Goal: Task Accomplishment & Management: Use online tool/utility

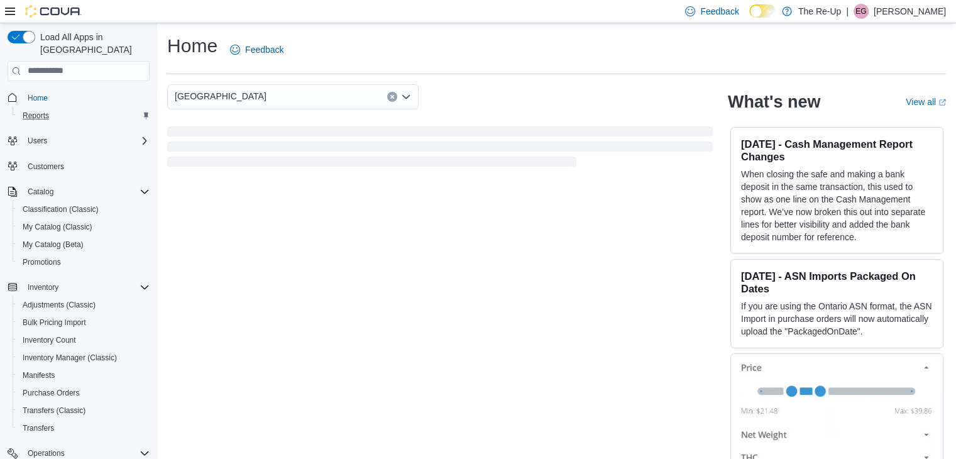
click at [99, 108] on div "Reports" at bounding box center [84, 115] width 132 height 15
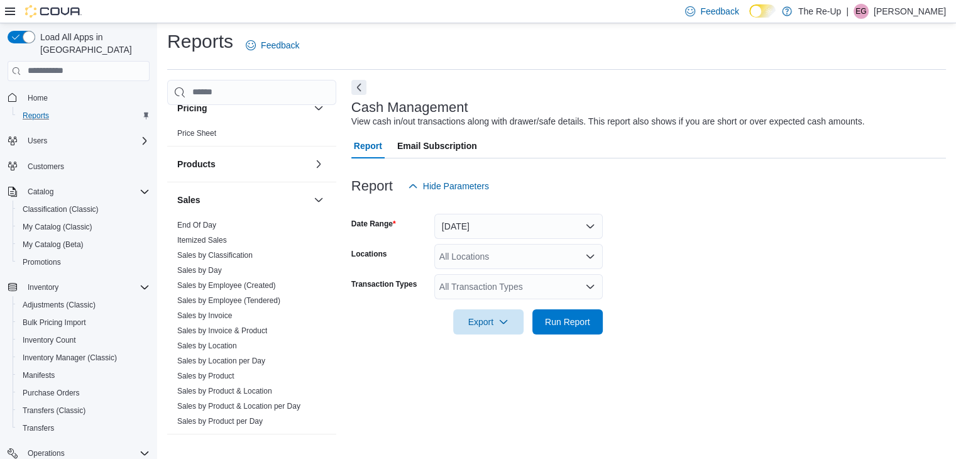
scroll to position [811, 0]
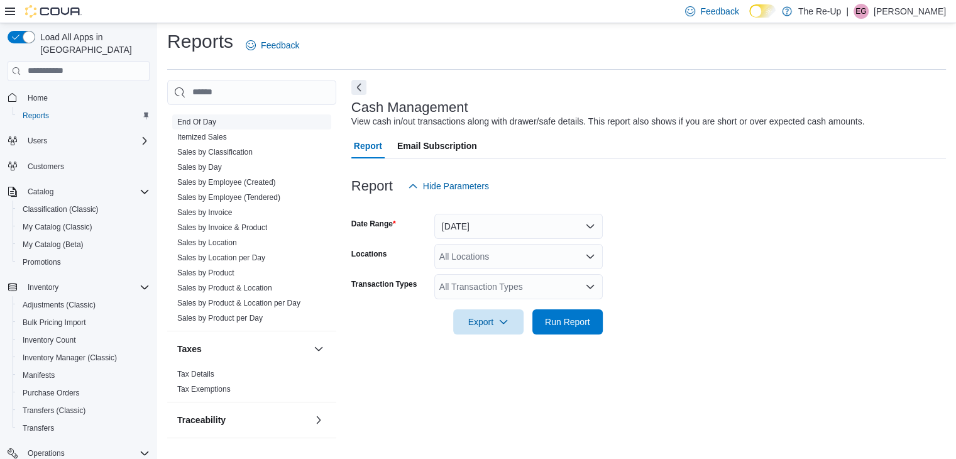
click at [199, 117] on link "End Of Day" at bounding box center [196, 121] width 39 height 9
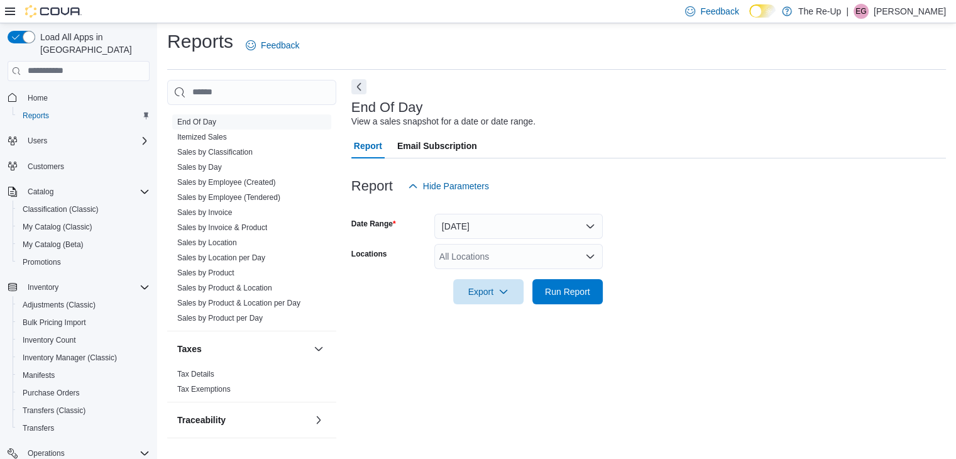
click at [354, 89] on button "Next" at bounding box center [358, 86] width 15 height 15
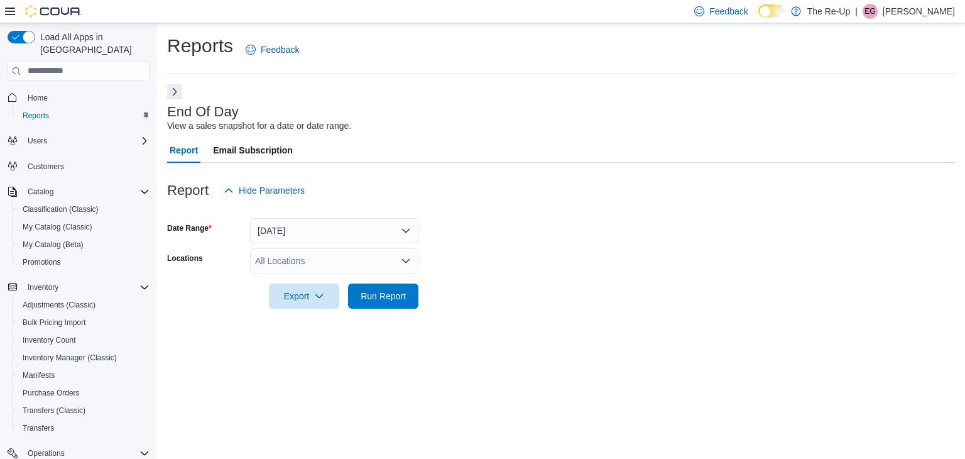
click at [315, 248] on div "All Locations" at bounding box center [334, 260] width 168 height 25
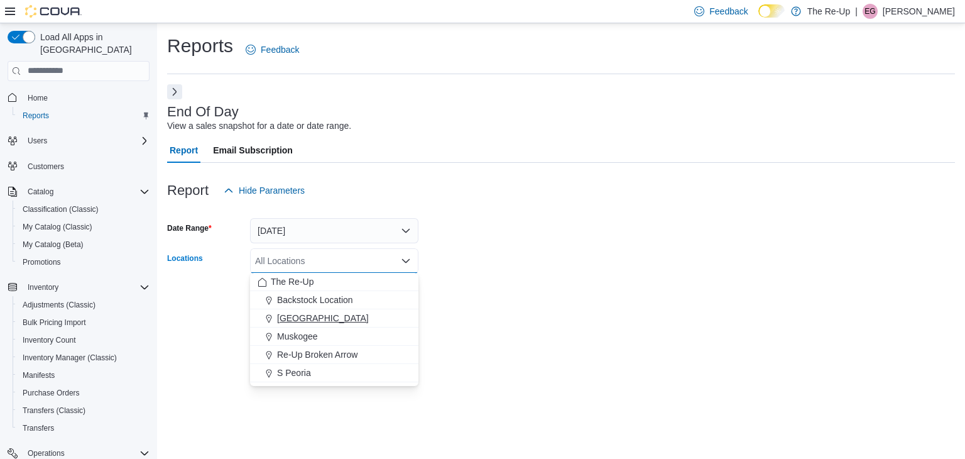
click at [305, 319] on span "Bartlesville" at bounding box center [323, 318] width 92 height 13
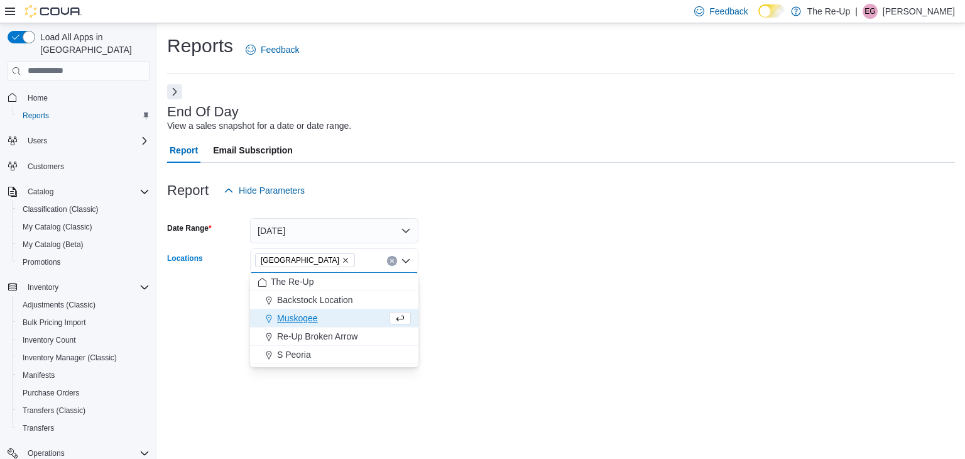
click at [519, 341] on div "Reports Feedback End Of Day View a sales snapshot for a date or date range. Rep…" at bounding box center [561, 241] width 808 height 436
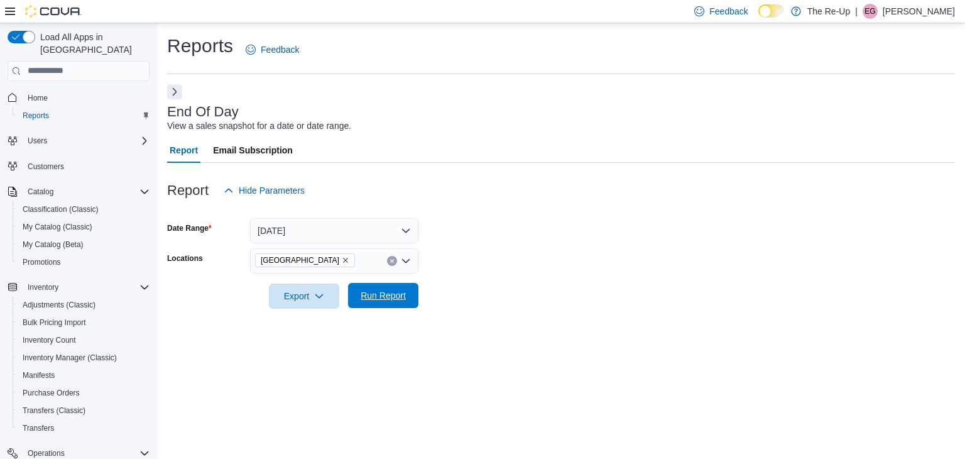
click at [407, 298] on span "Run Report" at bounding box center [383, 295] width 55 height 25
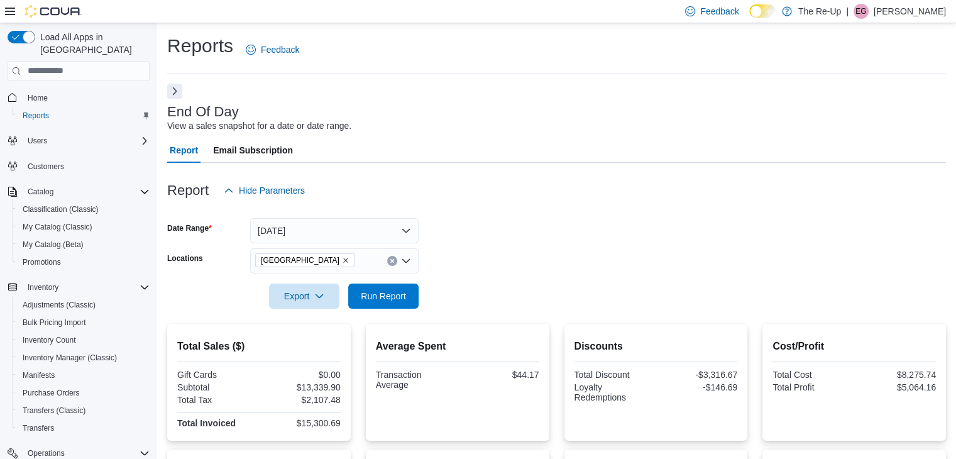
click at [173, 89] on button "Next" at bounding box center [174, 91] width 15 height 15
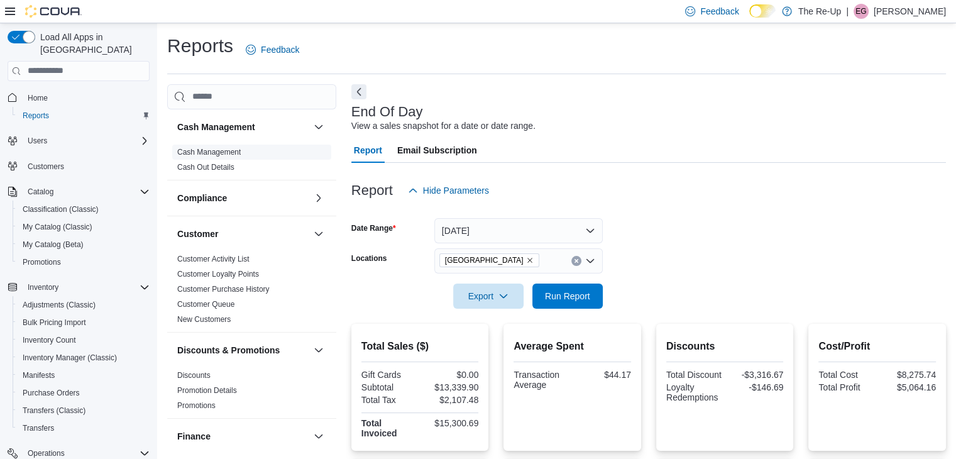
click at [202, 157] on span "Cash Management" at bounding box center [251, 152] width 159 height 15
click at [204, 153] on link "Cash Management" at bounding box center [208, 152] width 63 height 9
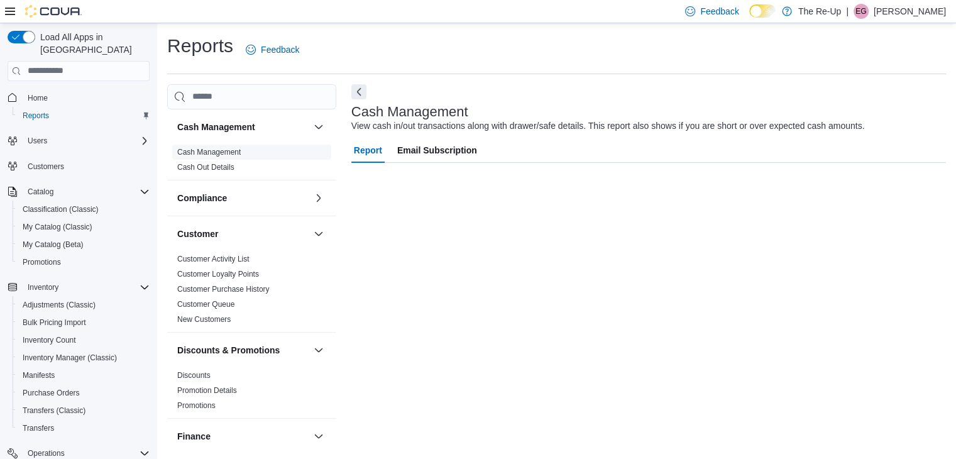
scroll to position [4, 0]
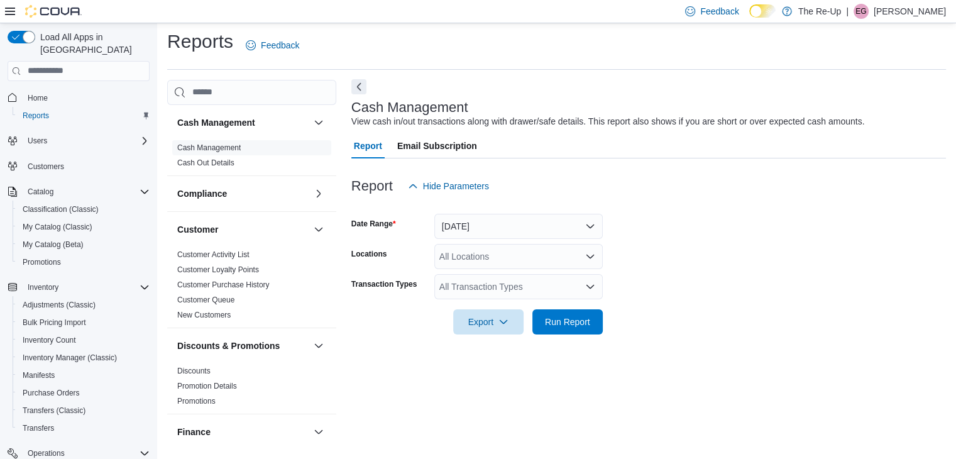
click at [362, 84] on button "Next" at bounding box center [358, 86] width 15 height 15
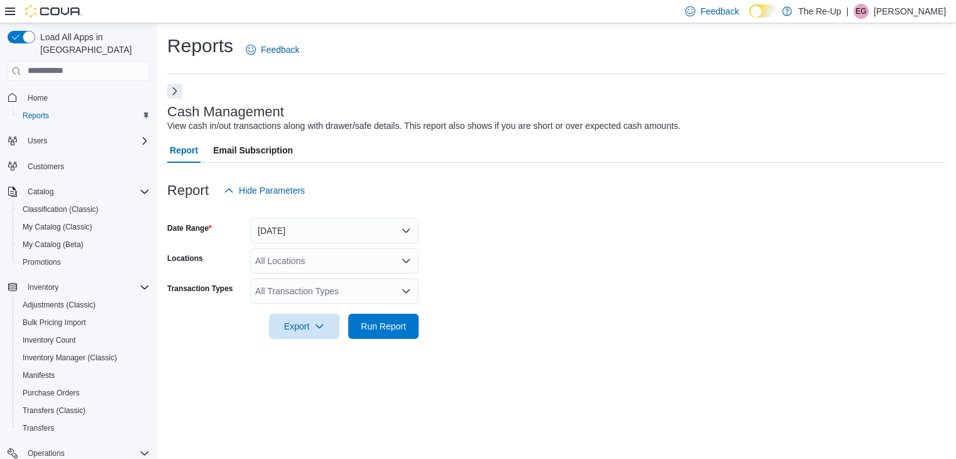
scroll to position [0, 0]
click at [325, 248] on div "All Locations" at bounding box center [334, 260] width 168 height 25
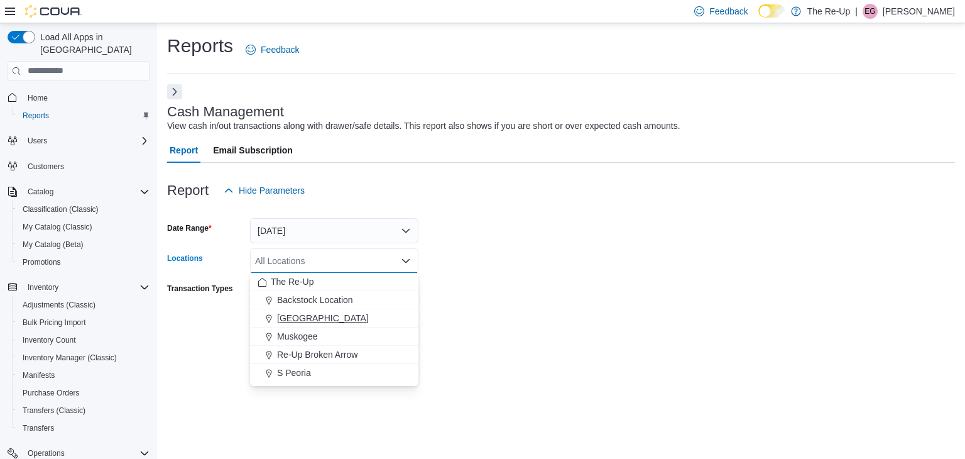
click at [310, 320] on span "Bartlesville" at bounding box center [323, 318] width 92 height 13
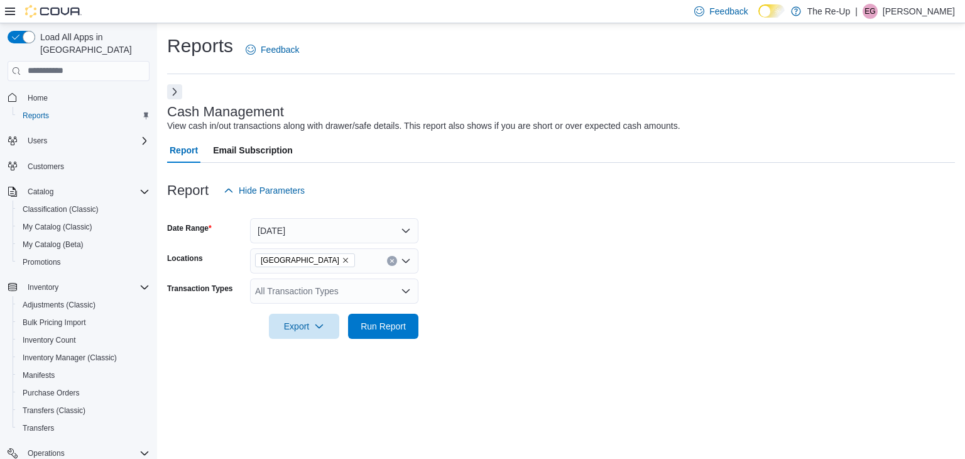
click at [513, 307] on div at bounding box center [561, 308] width 788 height 10
drag, startPoint x: 513, startPoint y: 307, endPoint x: 499, endPoint y: 308, distance: 13.8
click at [499, 308] on div at bounding box center [561, 308] width 788 height 10
click at [417, 322] on button "Run Report" at bounding box center [383, 325] width 70 height 25
